Goal: Task Accomplishment & Management: Use online tool/utility

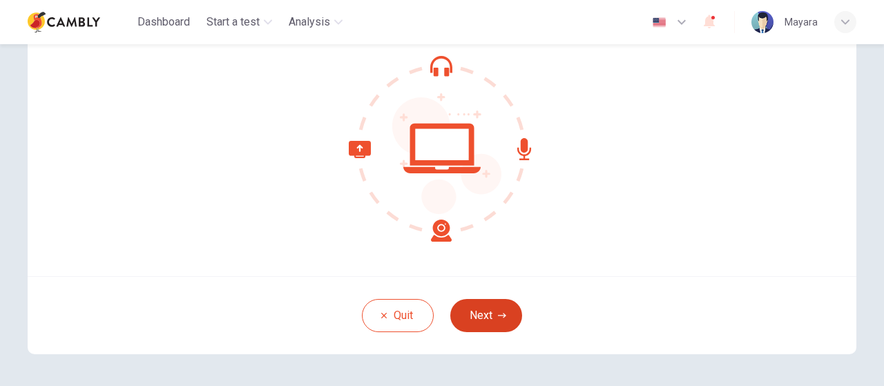
scroll to position [69, 0]
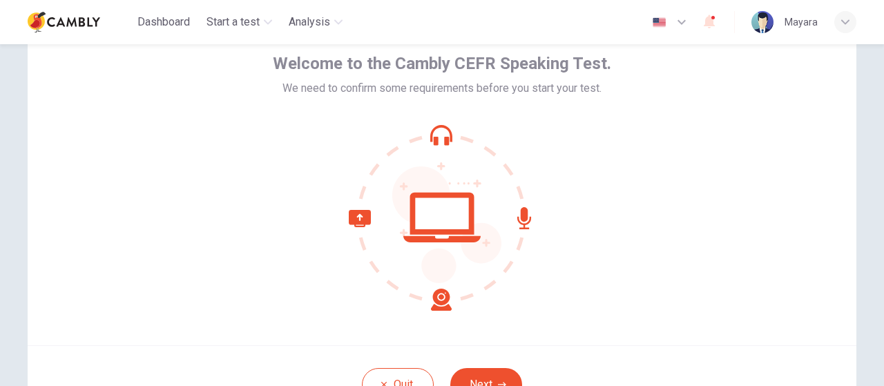
click at [607, 249] on div "Welcome to the Cambly CEFR Speaking Test. We need to confirm some requirements …" at bounding box center [442, 179] width 828 height 331
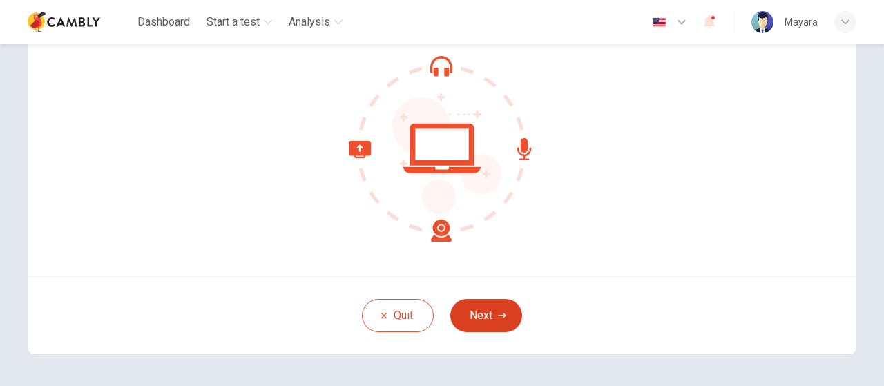
click at [487, 310] on button "Next" at bounding box center [486, 315] width 72 height 33
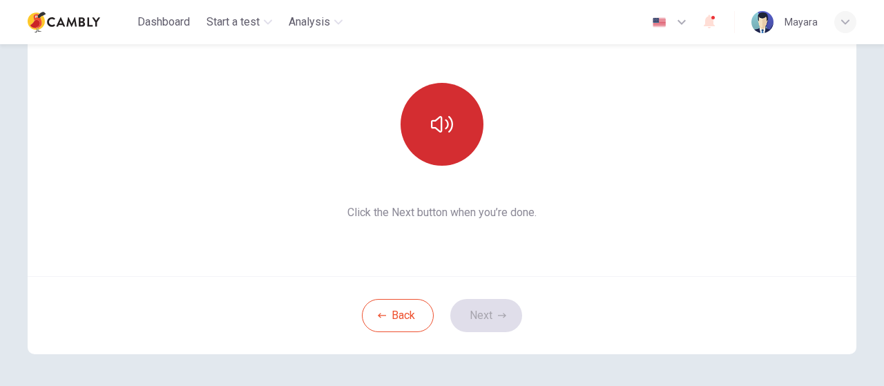
click at [435, 134] on icon "button" at bounding box center [442, 124] width 22 height 22
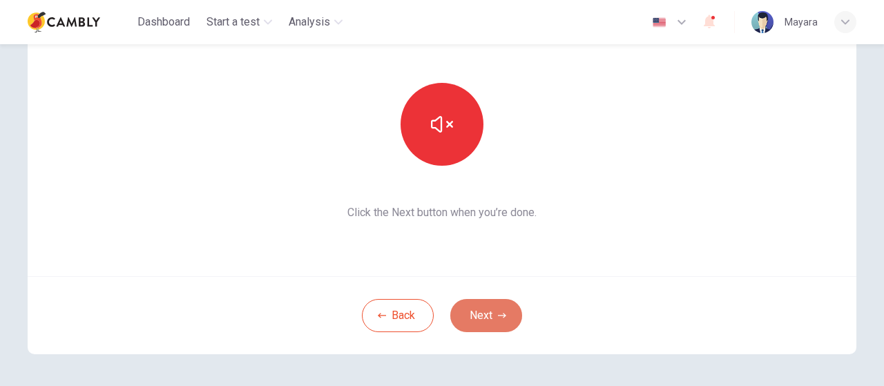
click at [478, 313] on button "Next" at bounding box center [486, 315] width 72 height 33
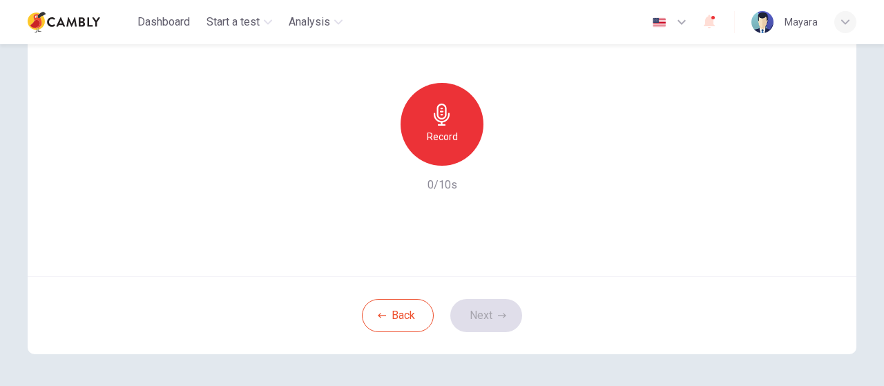
click at [435, 137] on h6 "Record" at bounding box center [442, 136] width 31 height 17
click at [479, 311] on button "Next" at bounding box center [486, 315] width 72 height 33
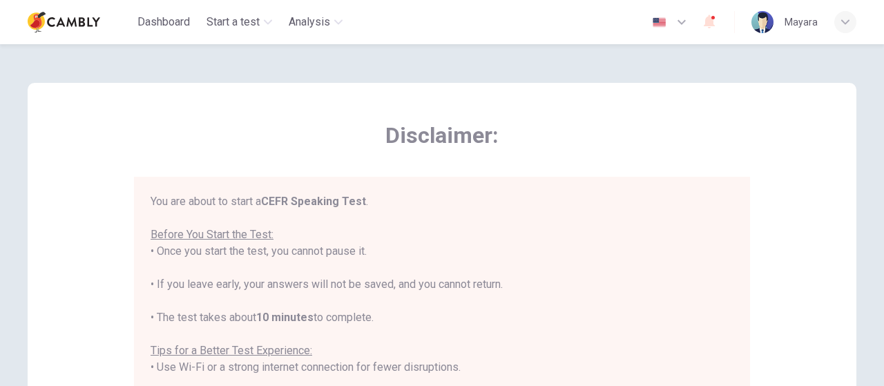
scroll to position [15, 0]
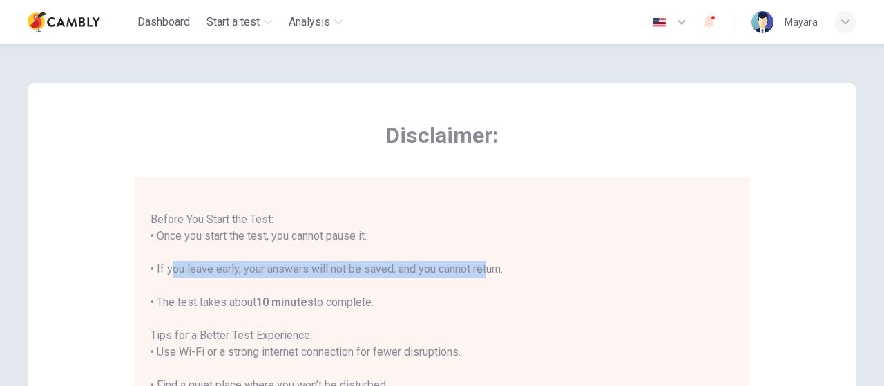
drag, startPoint x: 164, startPoint y: 271, endPoint x: 479, endPoint y: 273, distance: 314.8
click at [479, 273] on div "You are about to start a CEFR Speaking Test . Before You Start the Test: • Once…" at bounding box center [442, 368] width 583 height 381
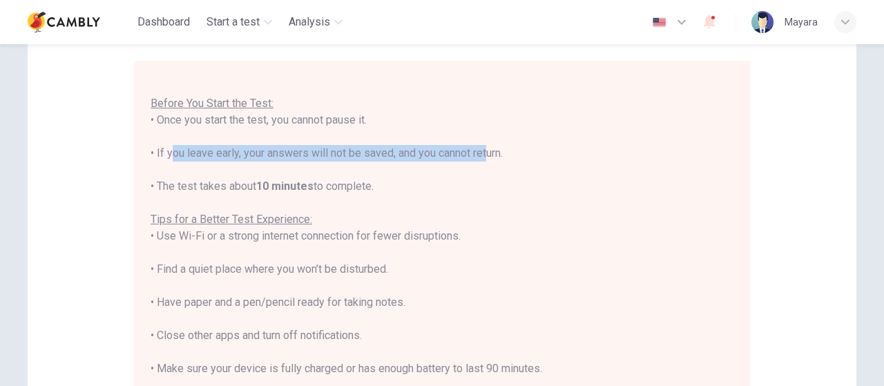
scroll to position [138, 0]
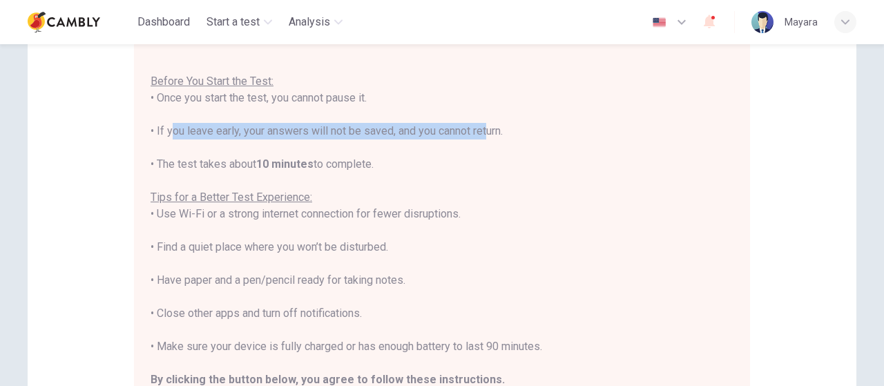
drag, startPoint x: 233, startPoint y: 247, endPoint x: 407, endPoint y: 254, distance: 173.4
click at [407, 254] on div "You are about to start a CEFR Speaking Test . Before You Start the Test: • Once…" at bounding box center [442, 230] width 583 height 381
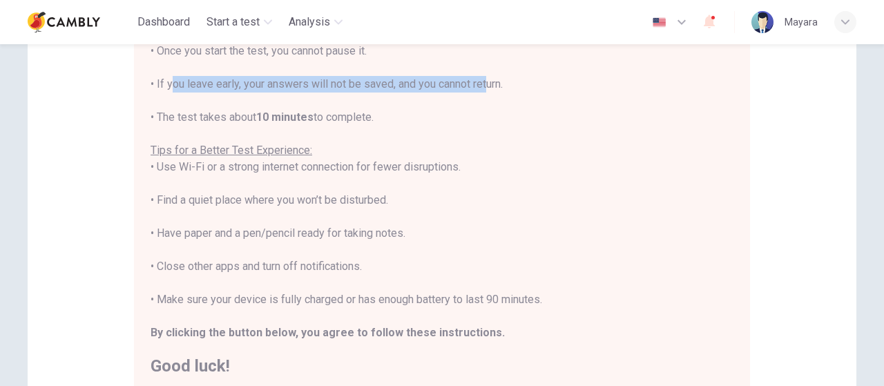
scroll to position [207, 0]
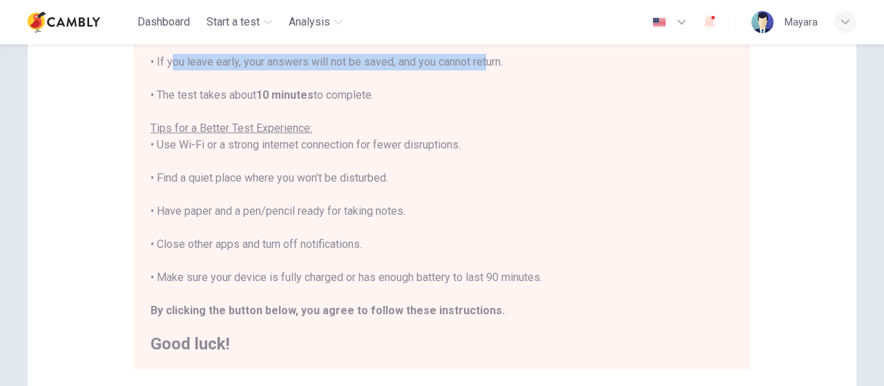
drag, startPoint x: 345, startPoint y: 211, endPoint x: 433, endPoint y: 213, distance: 87.7
click at [433, 213] on div "You are about to start a CEFR Speaking Test . Before You Start the Test: • Once…" at bounding box center [442, 161] width 583 height 381
drag, startPoint x: 195, startPoint y: 247, endPoint x: 372, endPoint y: 251, distance: 176.8
click at [372, 251] on div "You are about to start a CEFR Speaking Test . Before You Start the Test: • Once…" at bounding box center [442, 161] width 583 height 381
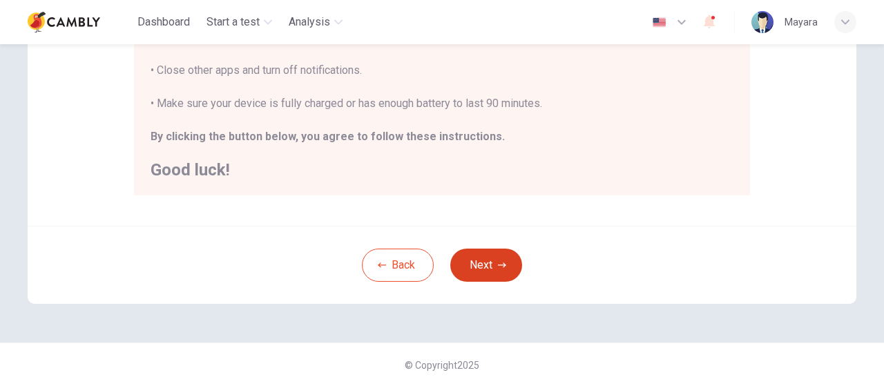
click at [484, 267] on button "Next" at bounding box center [486, 265] width 72 height 33
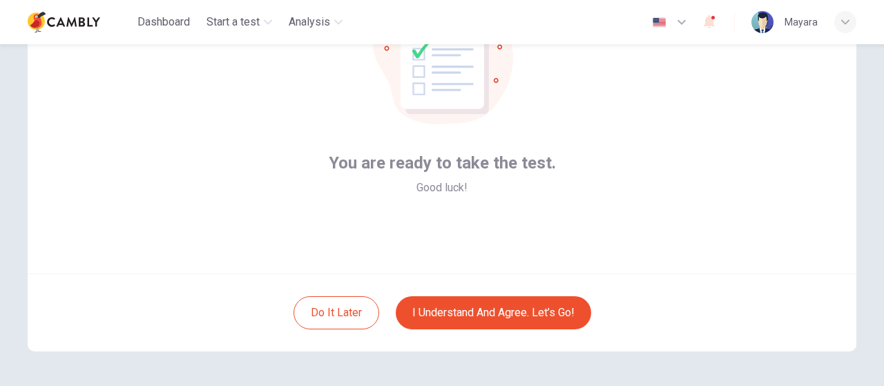
scroll to position [119, 0]
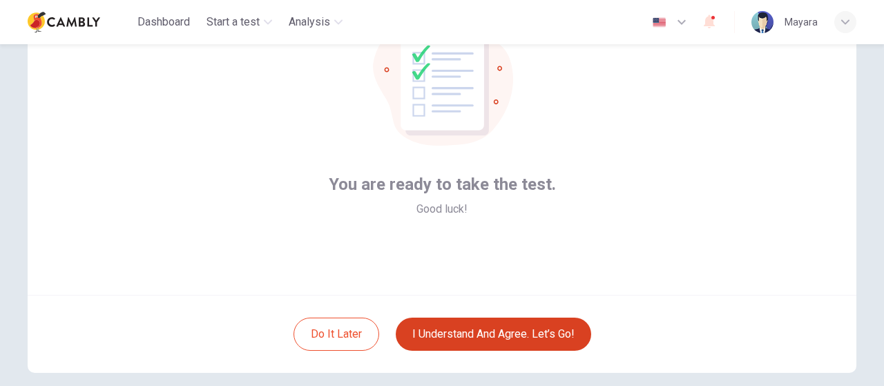
click at [516, 336] on button "I understand and agree. Let’s go!" at bounding box center [493, 334] width 195 height 33
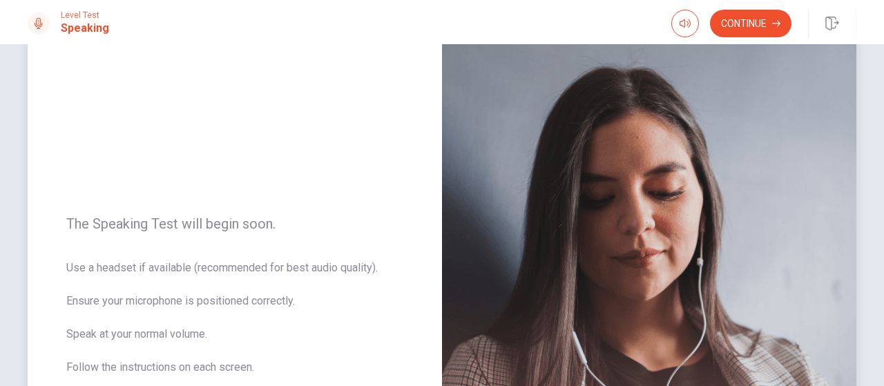
scroll to position [138, 0]
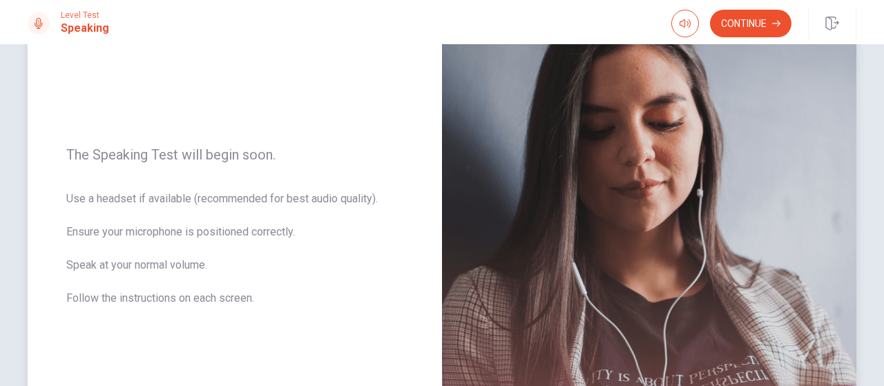
drag, startPoint x: 92, startPoint y: 202, endPoint x: 197, endPoint y: 202, distance: 105.6
click at [197, 202] on span "Use a headset if available (recommended for best audio quality). Ensure your mi…" at bounding box center [234, 257] width 337 height 133
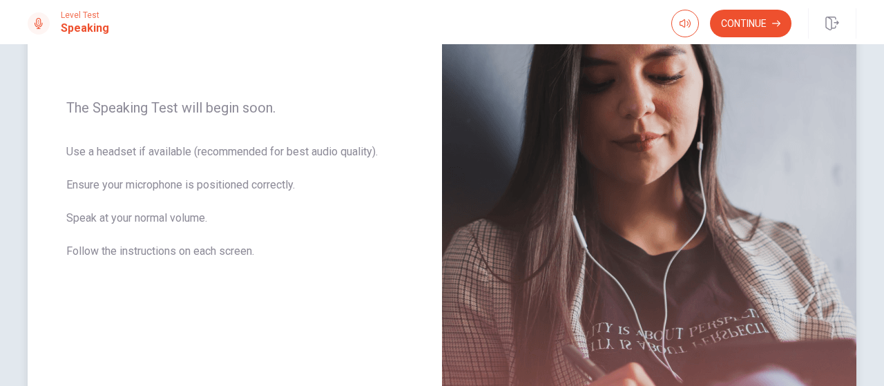
scroll to position [207, 0]
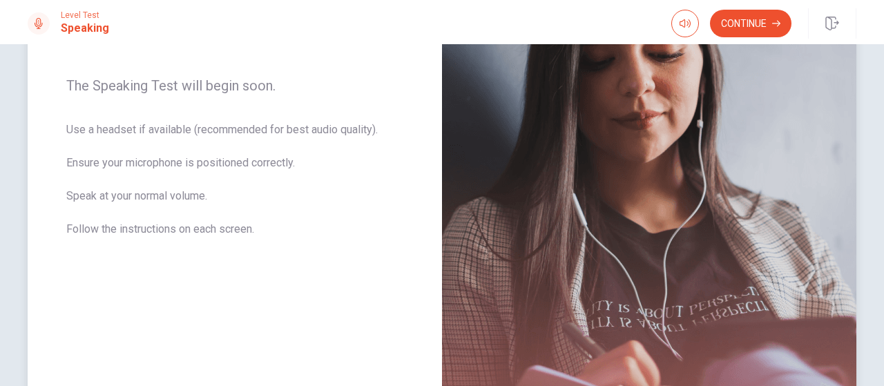
drag, startPoint x: 128, startPoint y: 230, endPoint x: 267, endPoint y: 230, distance: 138.8
click at [267, 230] on span "Use a headset if available (recommended for best audio quality). Ensure your mi…" at bounding box center [234, 188] width 337 height 133
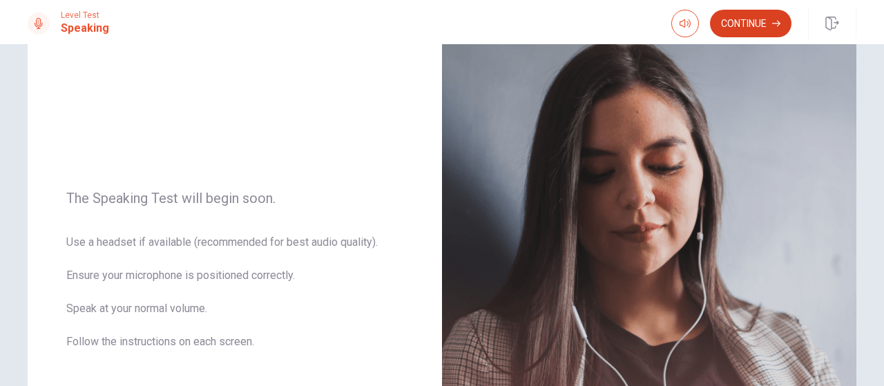
scroll to position [83, 0]
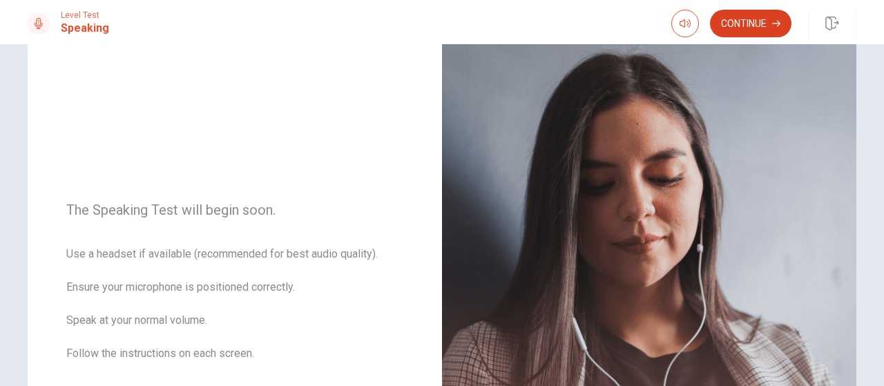
click at [752, 25] on button "Continue" at bounding box center [750, 24] width 81 height 28
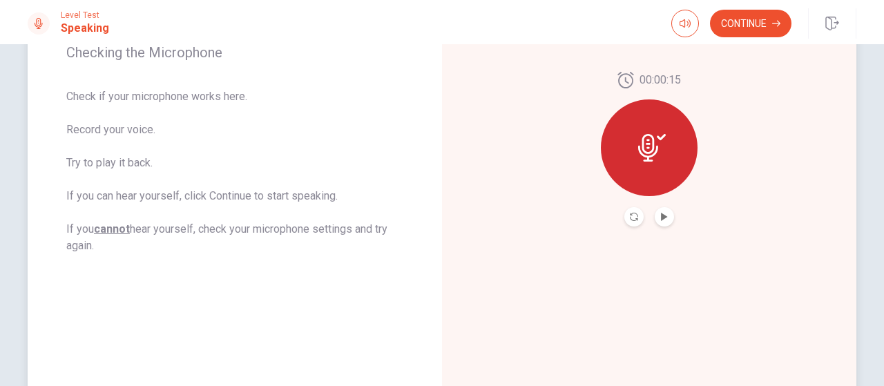
scroll to position [221, 0]
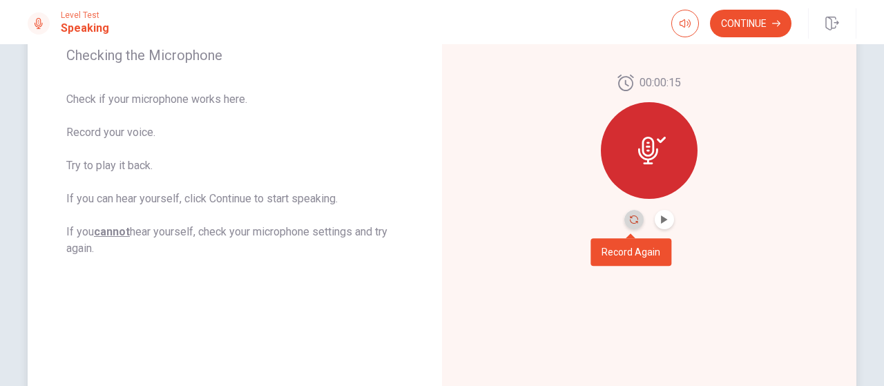
click at [630, 222] on icon "Record Again" at bounding box center [634, 219] width 8 height 8
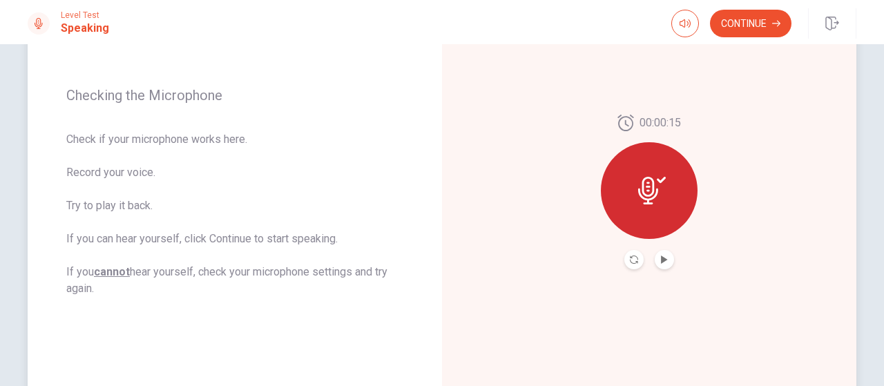
scroll to position [152, 0]
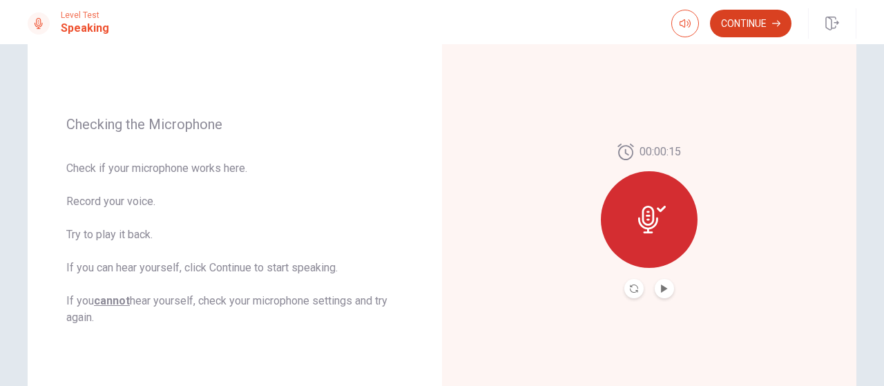
click at [753, 26] on button "Continue" at bounding box center [750, 24] width 81 height 28
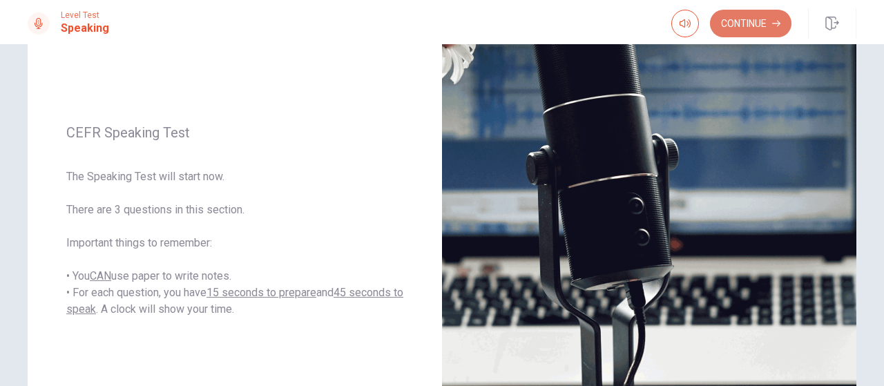
click at [751, 21] on button "Continue" at bounding box center [750, 24] width 81 height 28
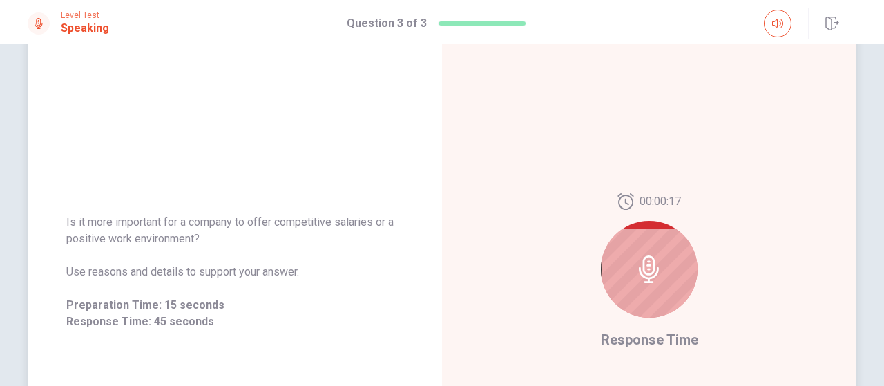
scroll to position [83, 0]
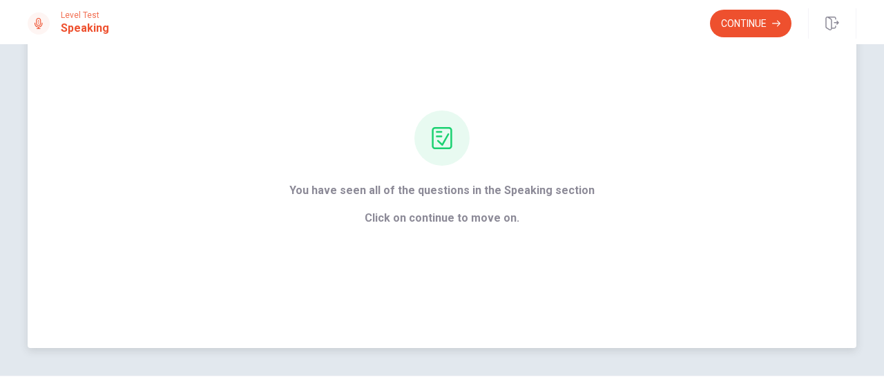
click at [446, 224] on span "Click on continue to move on." at bounding box center [441, 218] width 305 height 17
click at [750, 16] on button "Continue" at bounding box center [750, 24] width 81 height 28
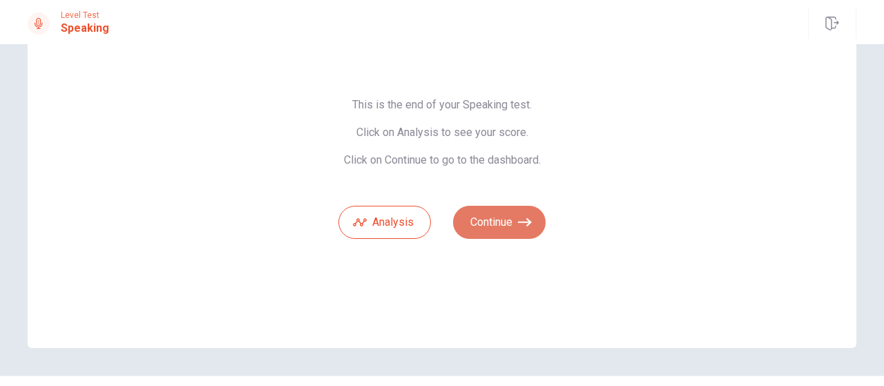
click at [493, 221] on button "Continue" at bounding box center [499, 222] width 93 height 33
